Goal: Information Seeking & Learning: Learn about a topic

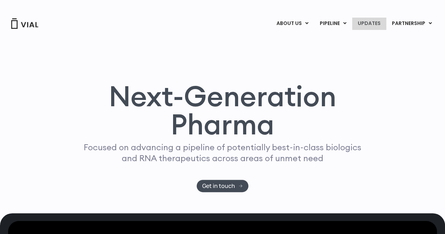
scroll to position [1, 0]
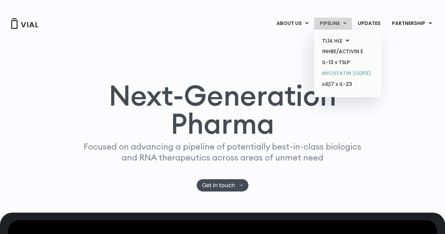
click at [338, 76] on link "MYOSTATIN (GDF8)" at bounding box center [348, 73] width 62 height 11
